Goal: Transaction & Acquisition: Download file/media

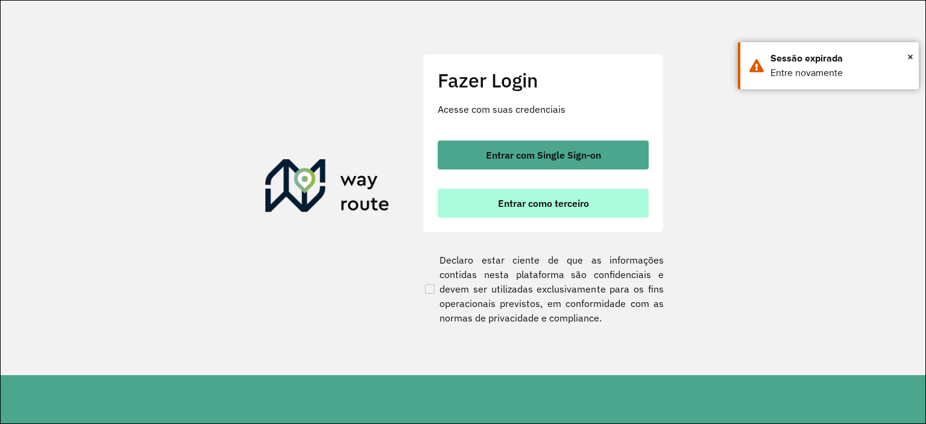
click at [504, 195] on button "Entrar como terceiro" at bounding box center [543, 203] width 211 height 29
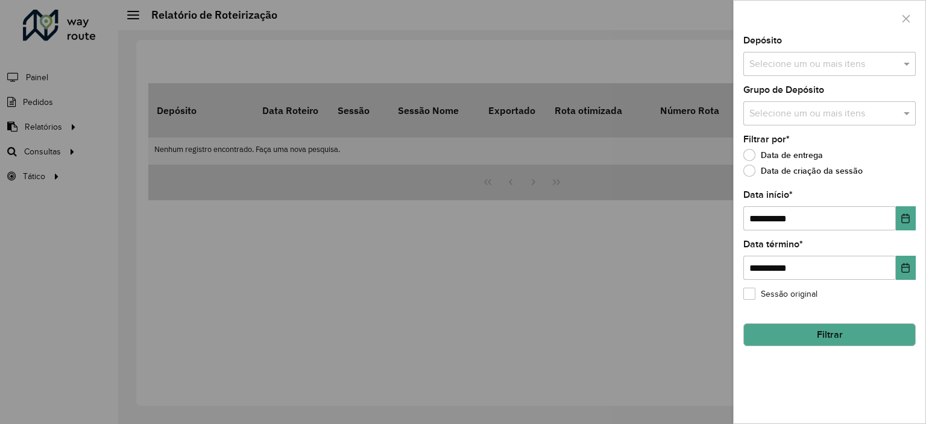
click at [798, 68] on input "text" at bounding box center [823, 64] width 154 height 14
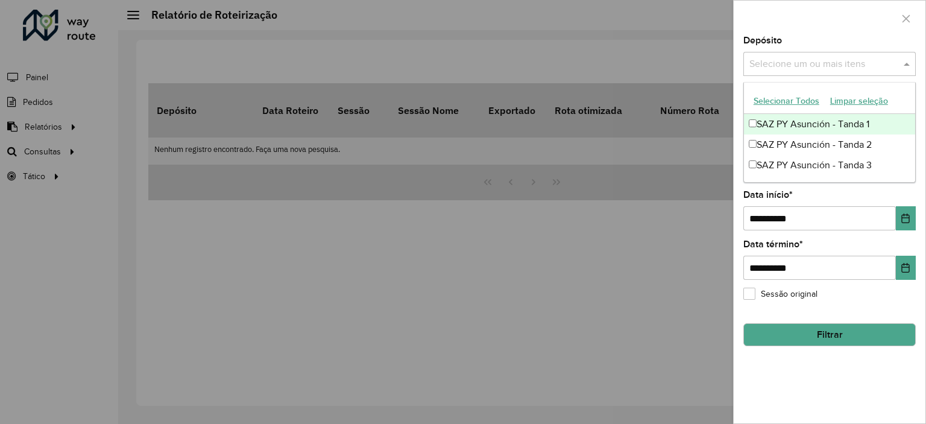
click at [790, 102] on button "Selecionar Todos" at bounding box center [786, 101] width 77 height 19
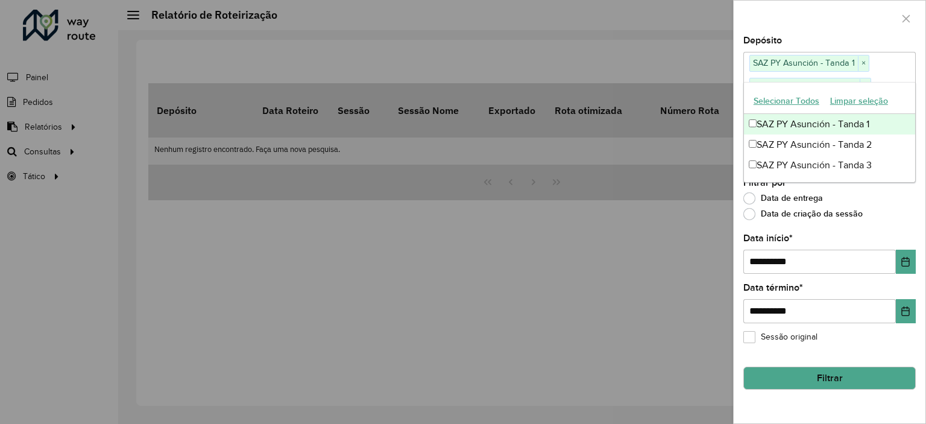
click at [797, 15] on div at bounding box center [829, 19] width 192 height 36
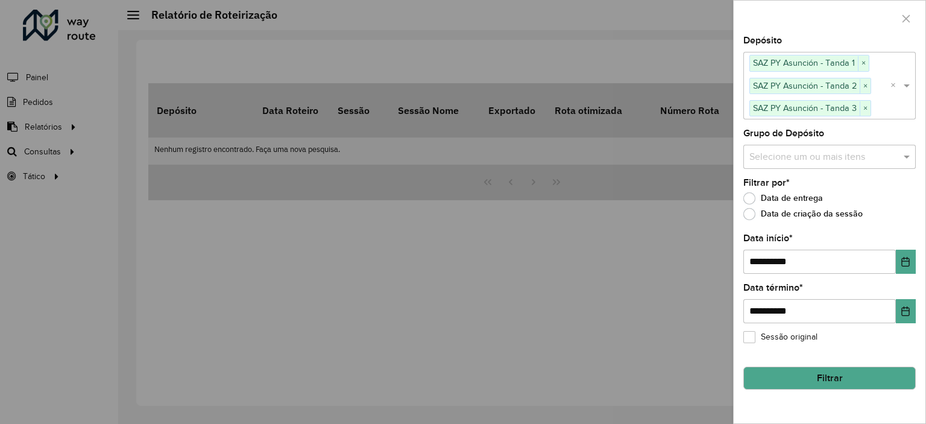
click at [781, 154] on input "text" at bounding box center [823, 156] width 154 height 14
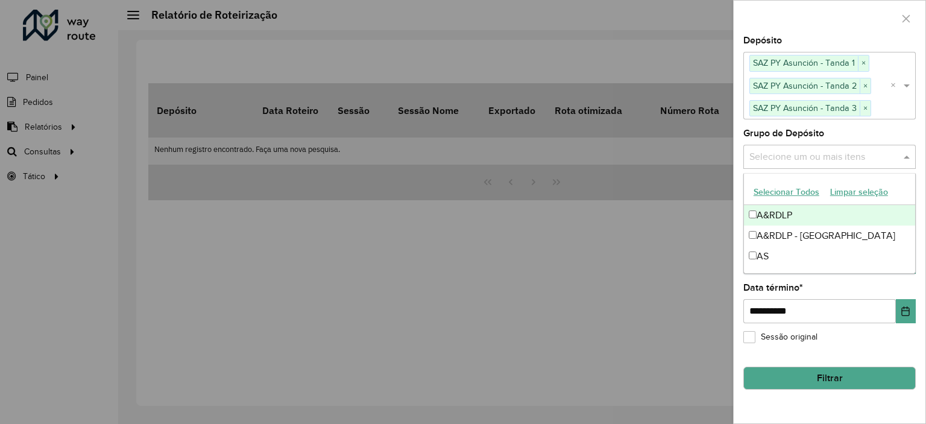
click at [779, 186] on button "Selecionar Todos" at bounding box center [786, 192] width 77 height 19
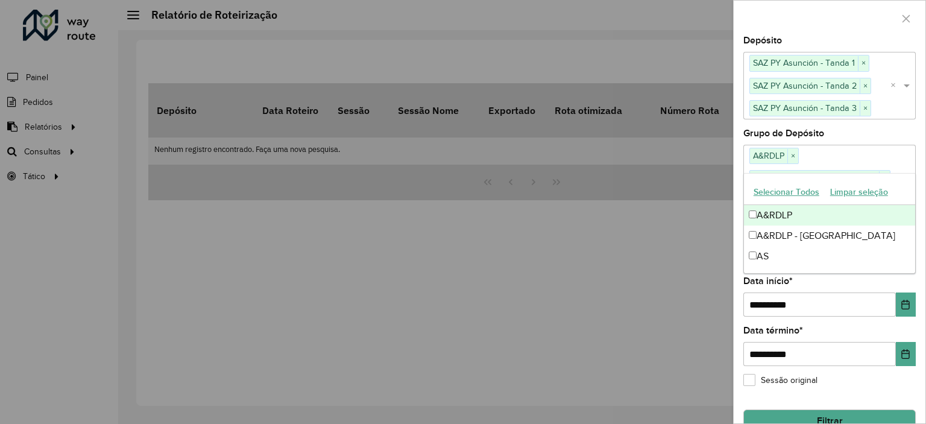
click at [789, 2] on div at bounding box center [829, 19] width 192 height 36
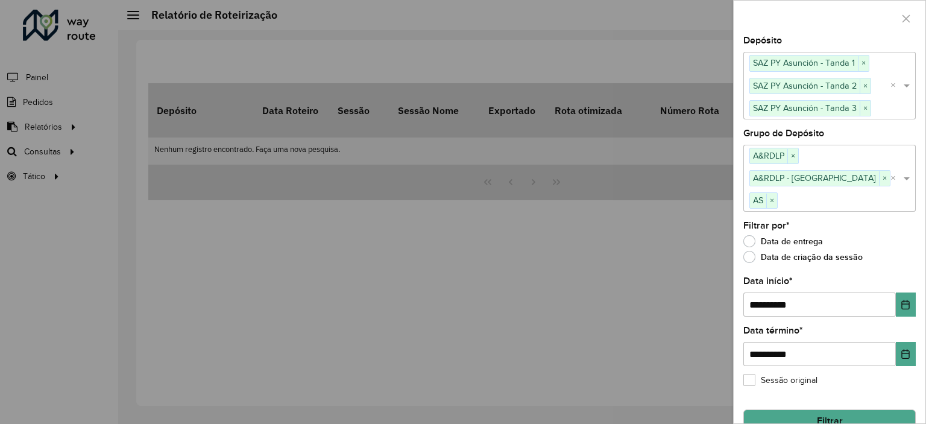
click at [805, 409] on button "Filtrar" at bounding box center [829, 420] width 172 height 23
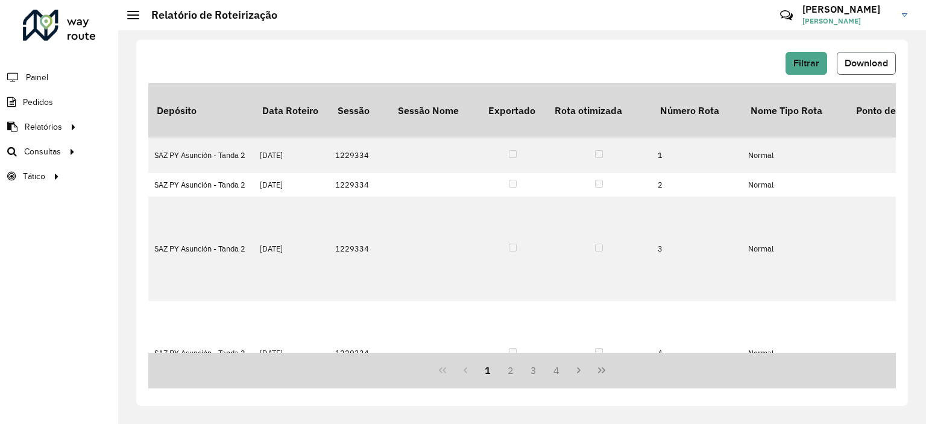
click at [853, 68] on span "Download" at bounding box center [865, 63] width 43 height 10
